Goal: Task Accomplishment & Management: Manage account settings

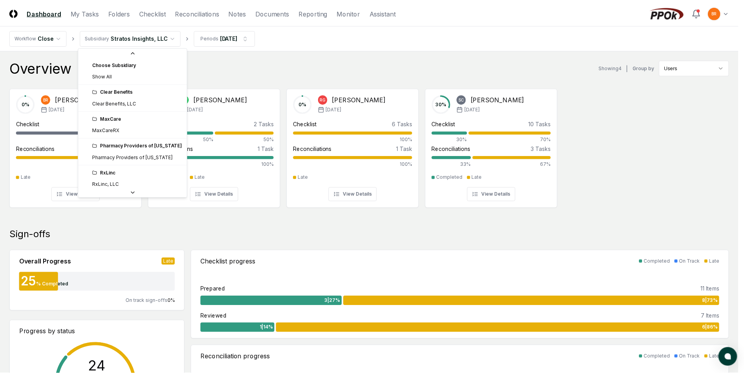
scroll to position [29, 0]
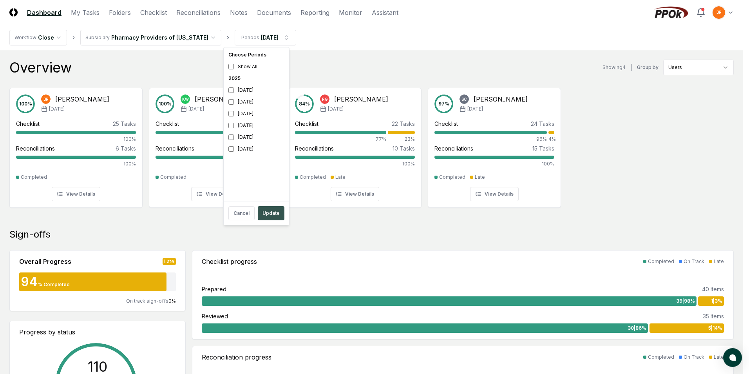
click at [276, 214] on button "Update" at bounding box center [271, 213] width 27 height 14
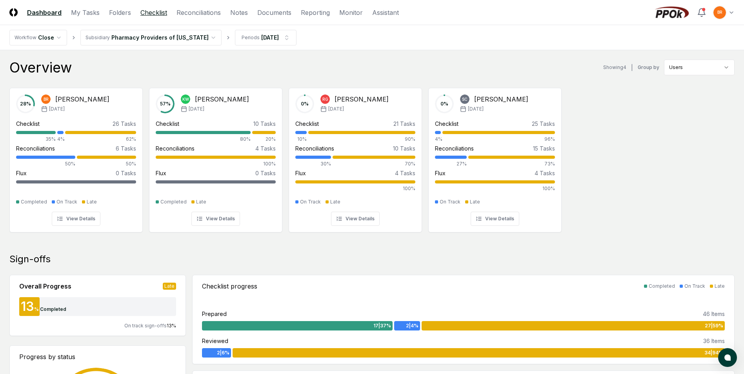
click at [160, 12] on link "Checklist" at bounding box center [153, 12] width 27 height 9
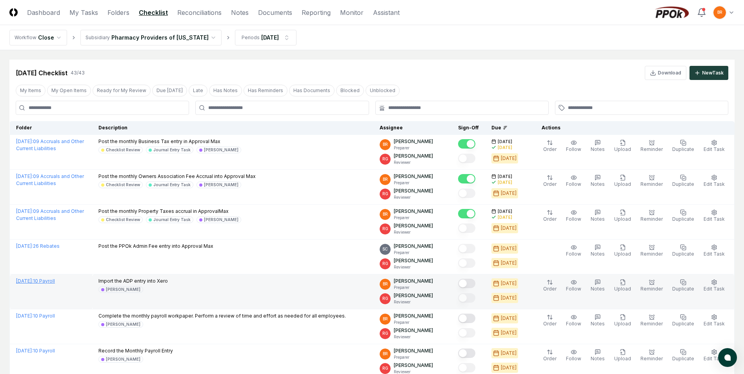
click at [55, 283] on link "[DATE] : 10 Payroll" at bounding box center [35, 281] width 39 height 6
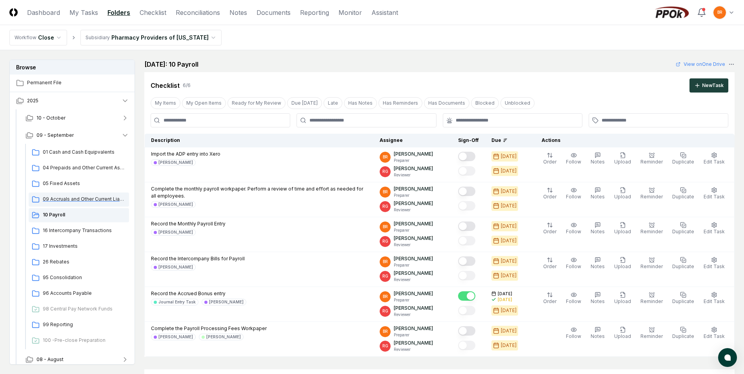
click at [69, 200] on span "09 Accruals and Other Current Liabilities" at bounding box center [84, 199] width 83 height 7
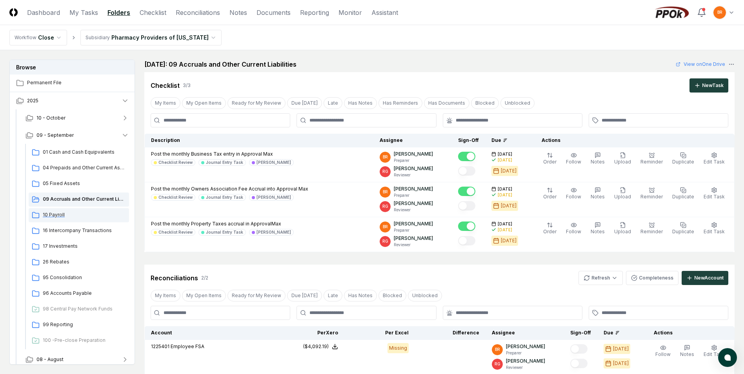
click at [51, 214] on span "10 Payroll" at bounding box center [84, 214] width 83 height 7
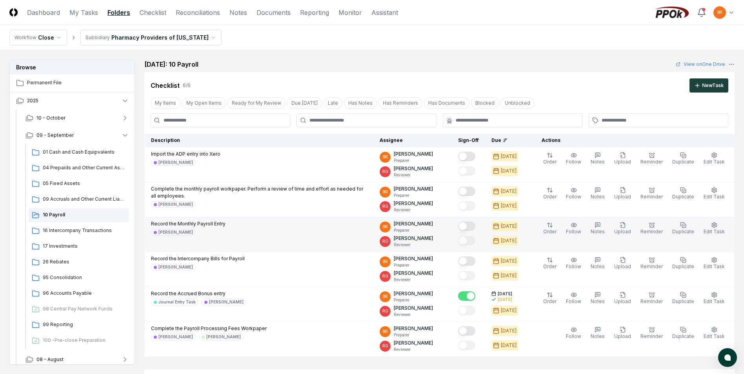
click at [471, 227] on button "Mark complete" at bounding box center [466, 225] width 17 height 9
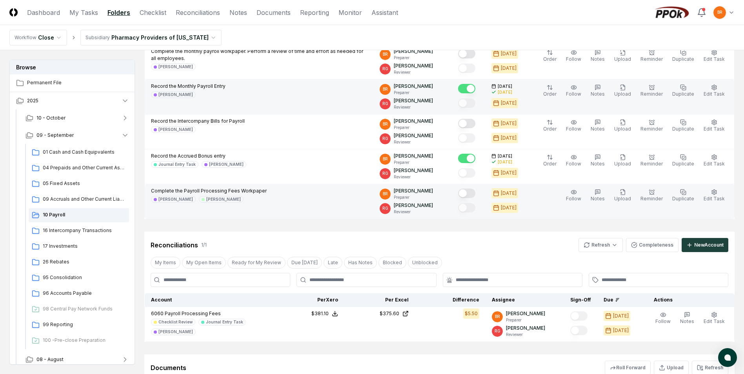
scroll to position [157, 0]
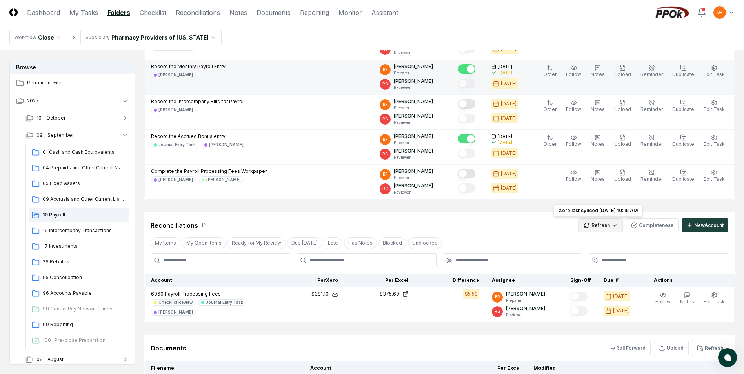
click at [606, 223] on html "CloseCore Dashboard My Tasks Folders Checklist Reconciliations Notes Documents …" at bounding box center [372, 147] width 744 height 609
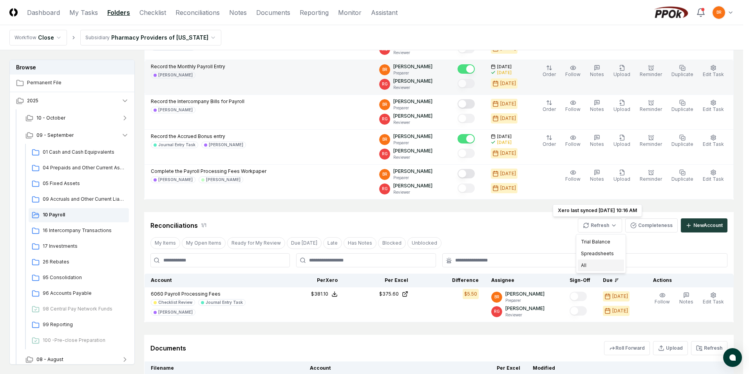
click at [587, 266] on div "All" at bounding box center [601, 265] width 46 height 12
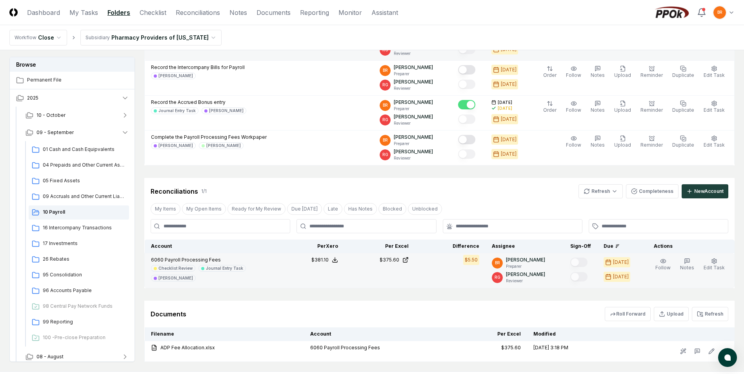
scroll to position [236, 0]
